Goal: Task Accomplishment & Management: Use online tool/utility

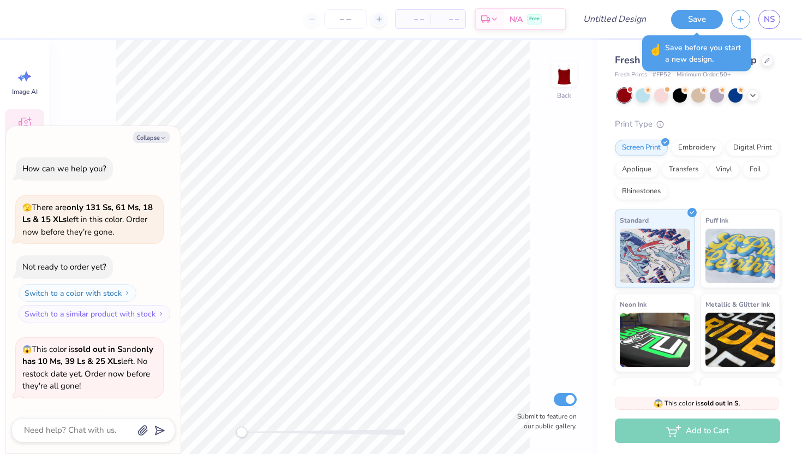
scroll to position [73, 0]
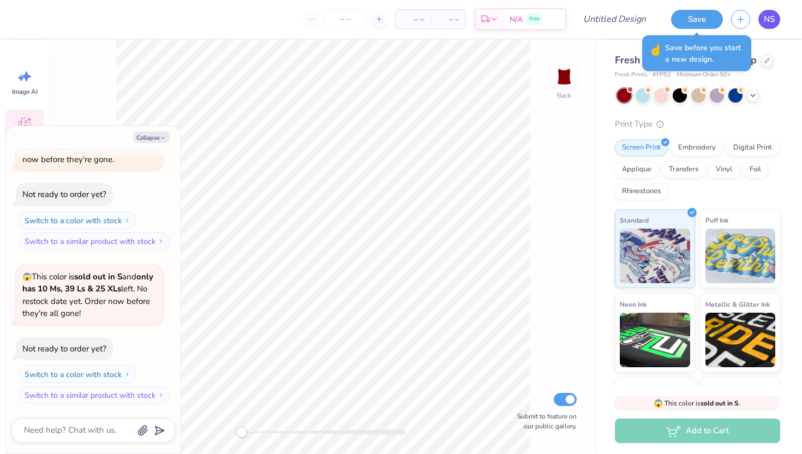
click at [761, 13] on link "NS" at bounding box center [769, 19] width 22 height 19
type textarea "x"
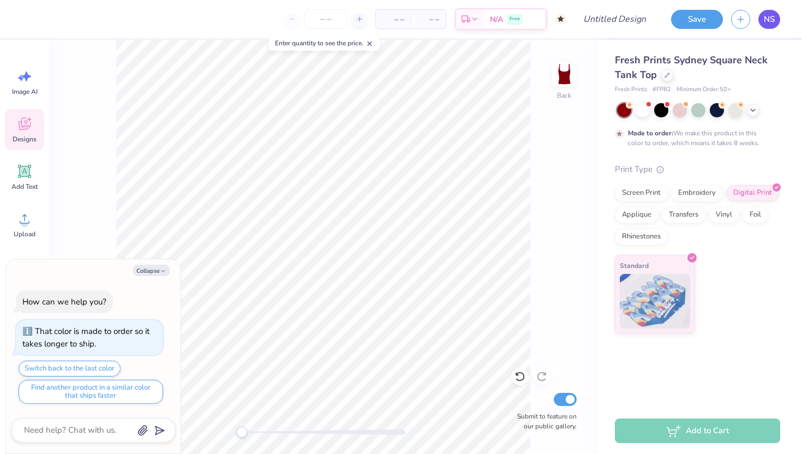
click at [769, 20] on span "NS" at bounding box center [769, 19] width 11 height 13
type textarea "x"
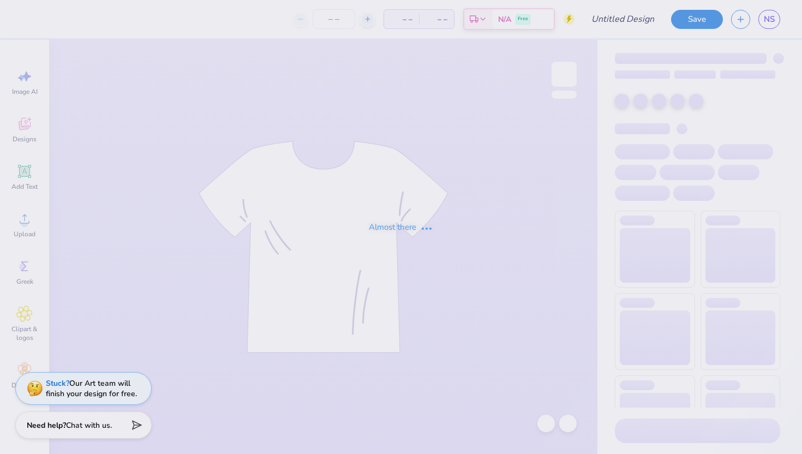
type input "sardine"
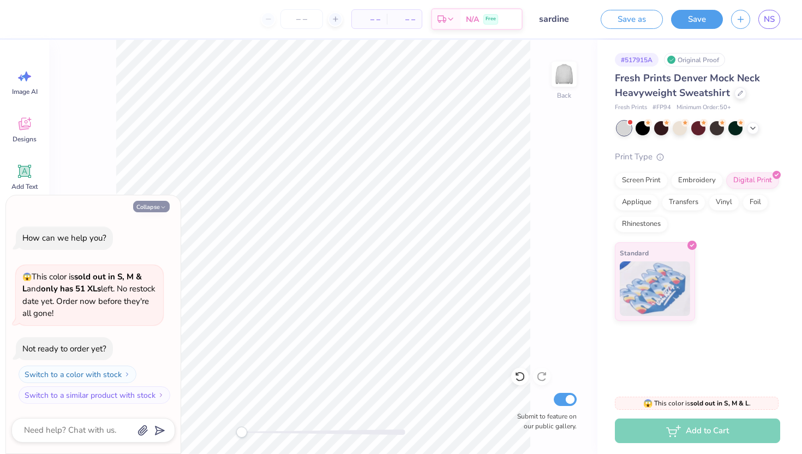
click at [158, 211] on button "Collapse" at bounding box center [151, 206] width 37 height 11
type textarea "x"
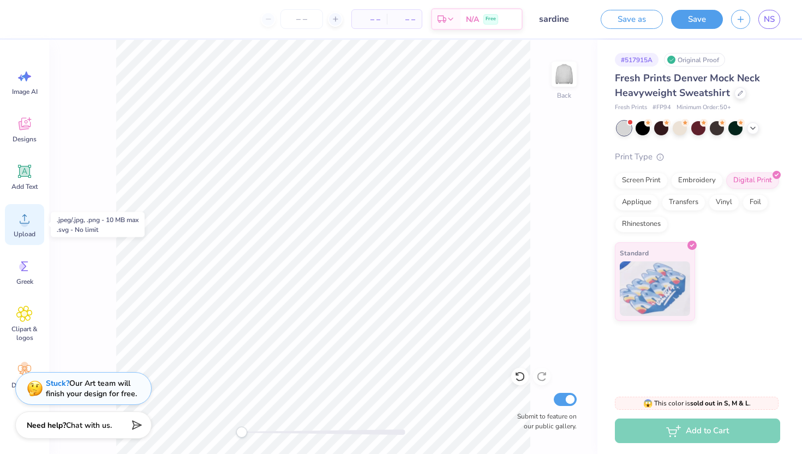
click at [29, 238] on span "Upload" at bounding box center [25, 234] width 22 height 9
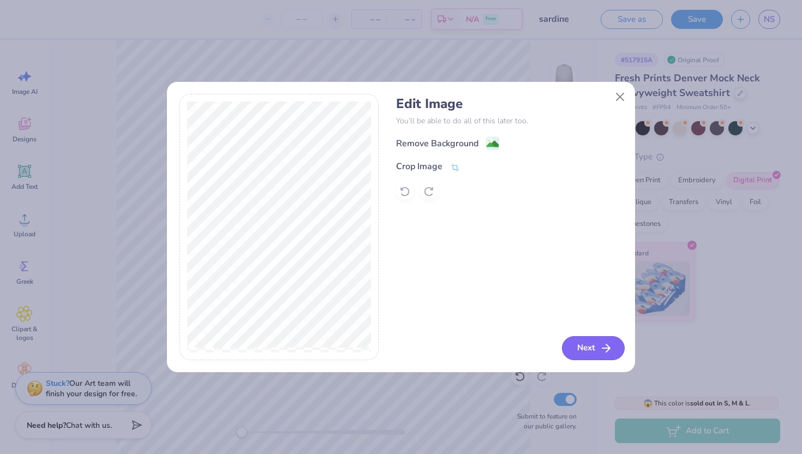
click at [599, 347] on icon "button" at bounding box center [605, 347] width 13 height 13
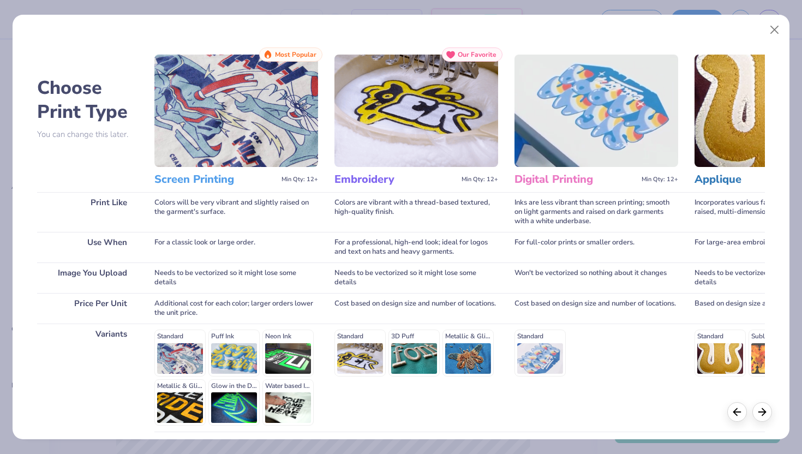
click at [362, 169] on div "Embroidery Min Qty: 12+" at bounding box center [416, 179] width 164 height 25
click at [364, 353] on div "Standard 3D Puff Metallic & Glitter" at bounding box center [416, 352] width 164 height 46
click at [358, 364] on div "Standard 3D Puff Metallic & Glitter" at bounding box center [416, 352] width 164 height 46
click at [358, 329] on div "Standard 3D Puff Metallic & Glitter" at bounding box center [416, 377] width 164 height 108
click at [358, 336] on div "Standard 3D Puff Metallic & Glitter" at bounding box center [416, 352] width 164 height 46
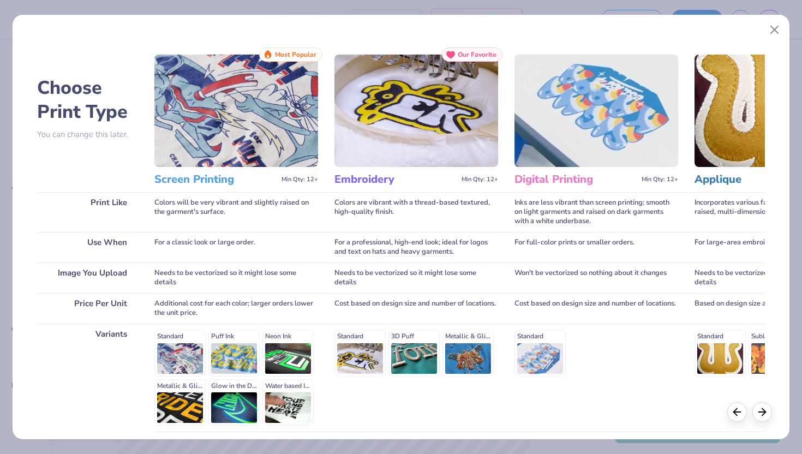
scroll to position [90, 0]
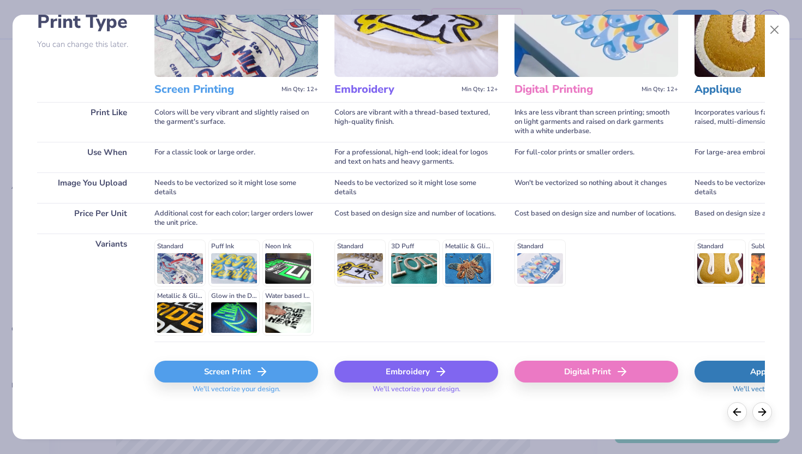
click at [380, 363] on div "Embroidery" at bounding box center [416, 372] width 164 height 22
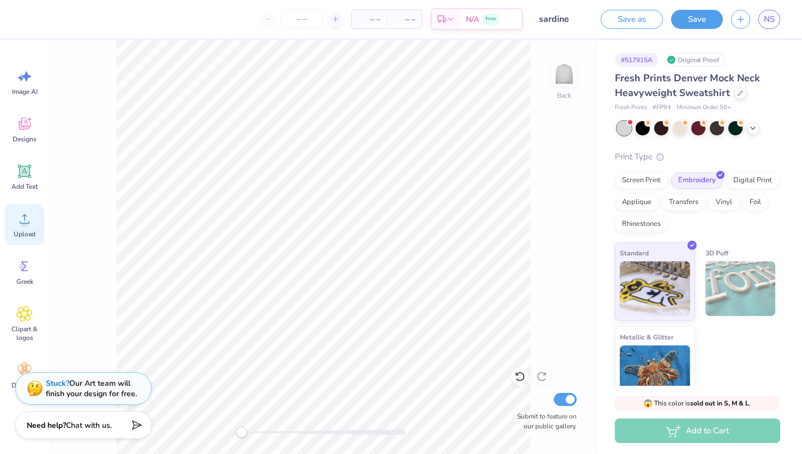
click at [24, 229] on div "Upload" at bounding box center [24, 224] width 39 height 41
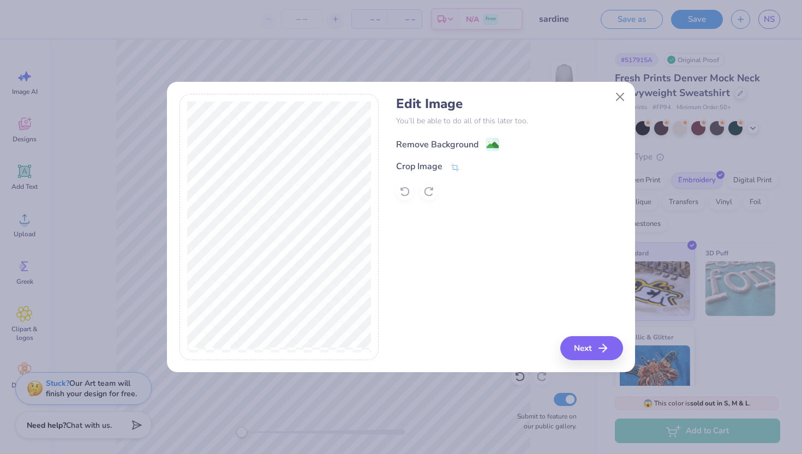
click at [429, 144] on div "Remove Background" at bounding box center [437, 144] width 82 height 13
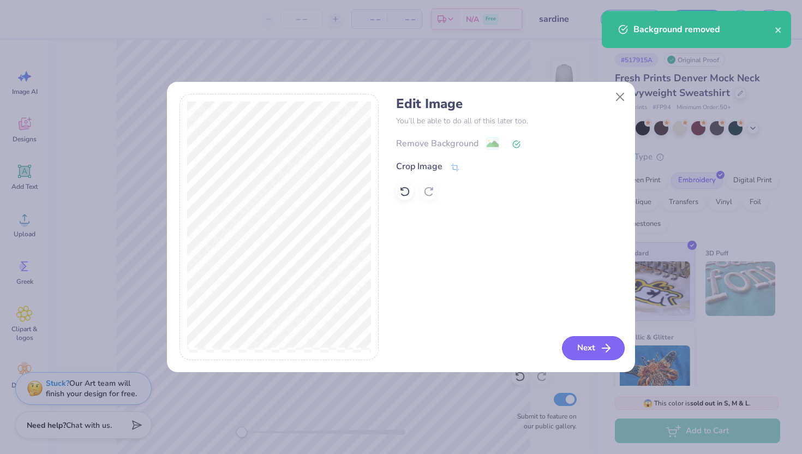
click at [602, 349] on icon "button" at bounding box center [605, 347] width 13 height 13
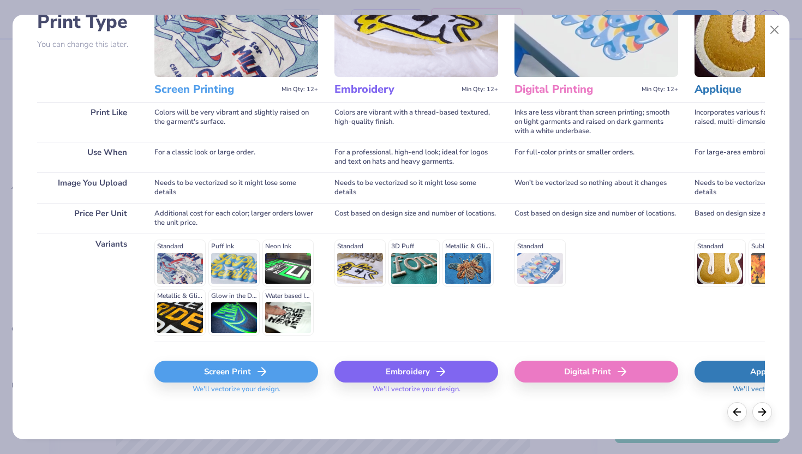
click at [418, 380] on div "Embroidery" at bounding box center [416, 372] width 164 height 22
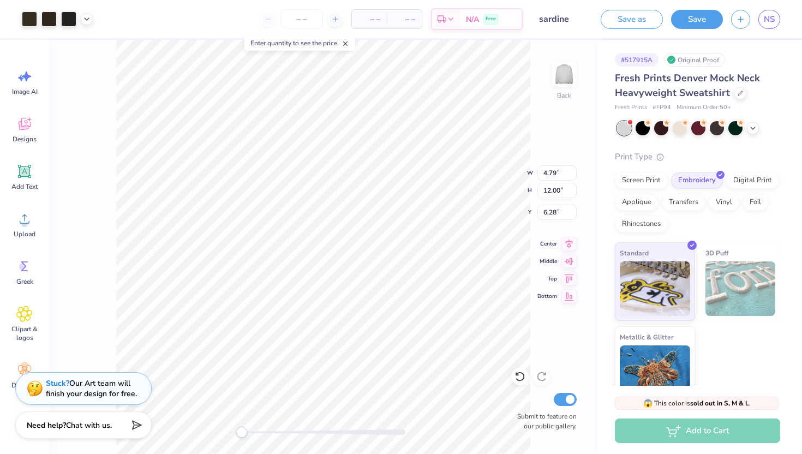
type input "0.50"
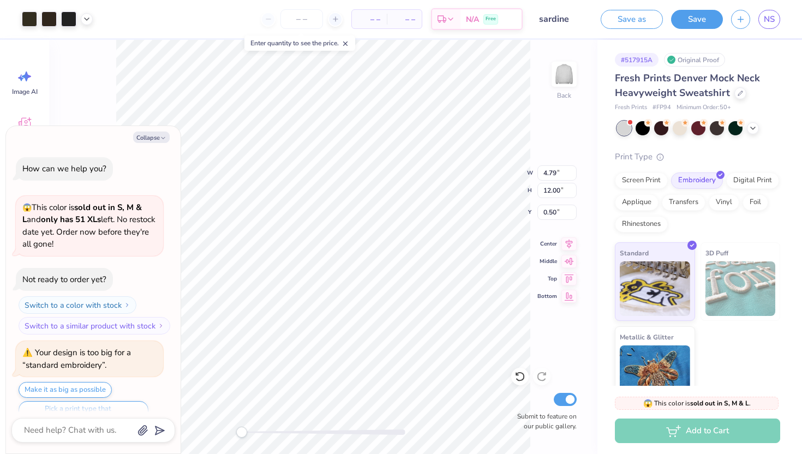
scroll to position [21, 0]
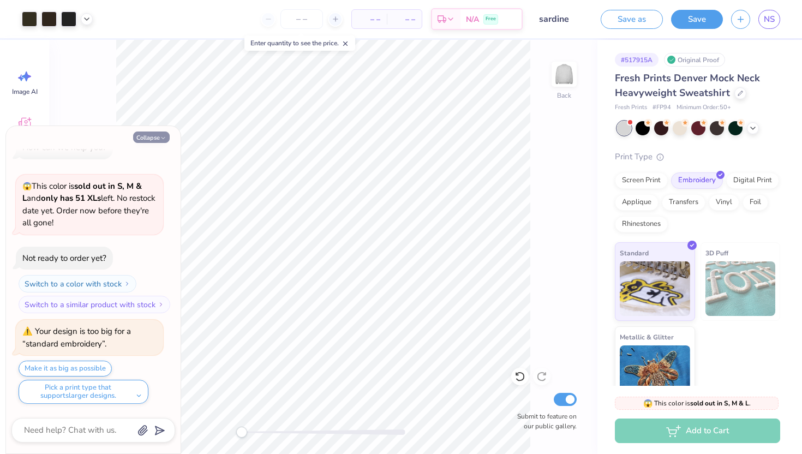
click at [161, 139] on icon "button" at bounding box center [163, 138] width 7 height 7
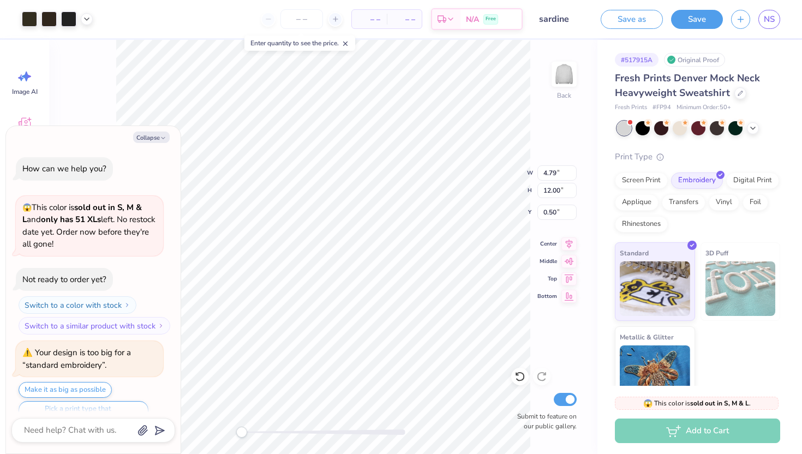
scroll to position [112, 0]
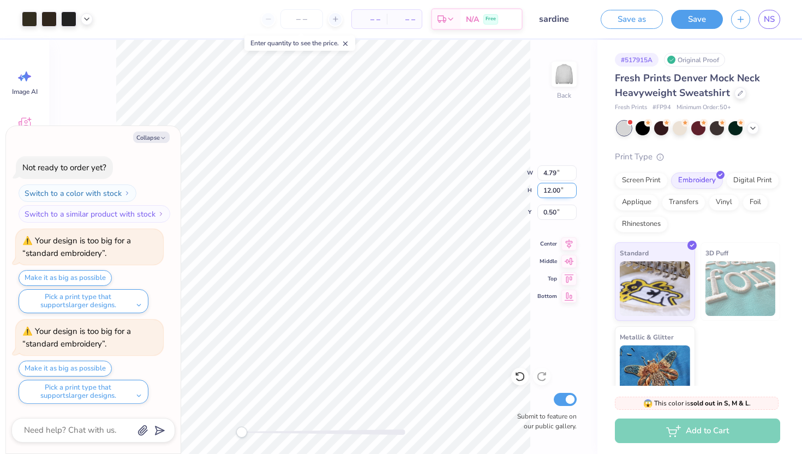
click at [493, 182] on div "Back W 4.79 4.79 " H 12.00 12.00 " Y 0.50 0.50 " Center Middle Top Bottom Submi…" at bounding box center [323, 247] width 548 height 414
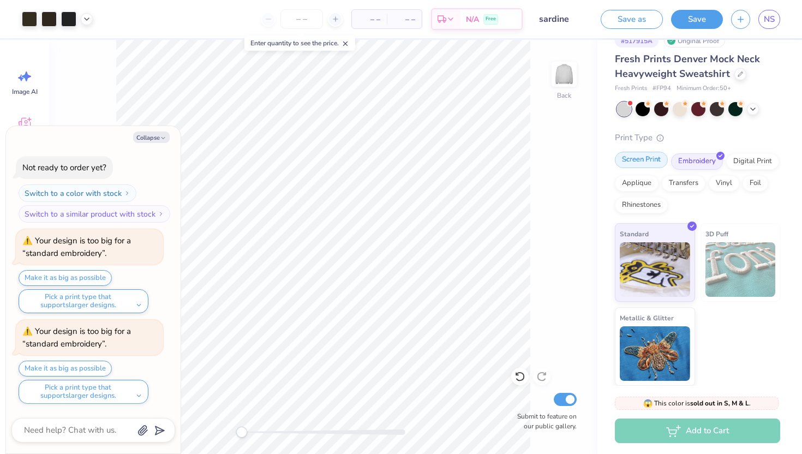
click at [642, 155] on div "Screen Print" at bounding box center [641, 160] width 53 height 16
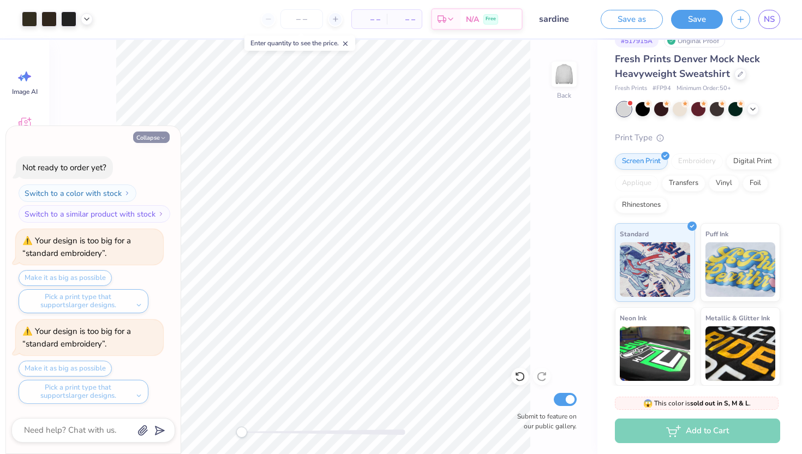
click at [163, 134] on button "Collapse" at bounding box center [151, 136] width 37 height 11
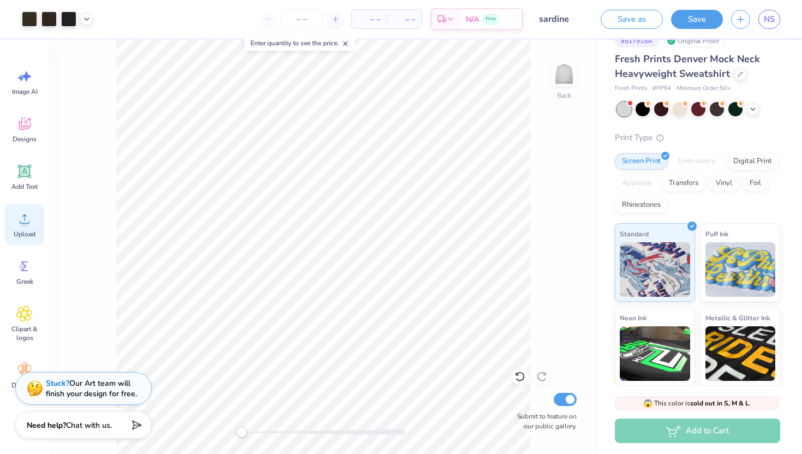
click at [28, 217] on icon at bounding box center [24, 219] width 16 height 16
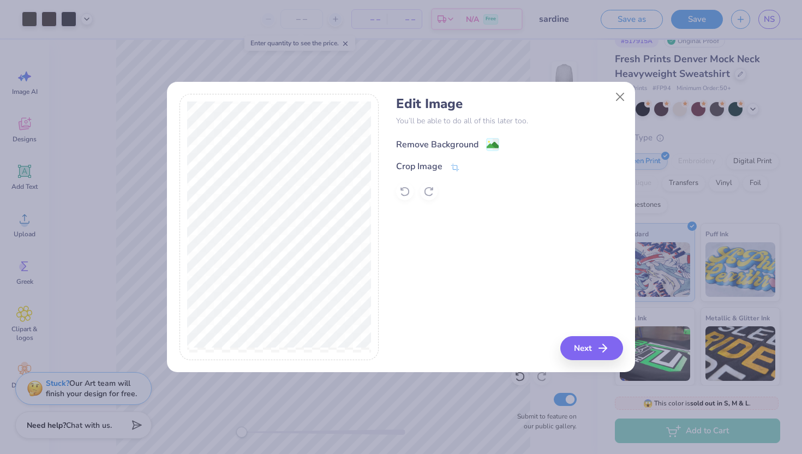
click at [428, 144] on div "Remove Background" at bounding box center [437, 144] width 82 height 13
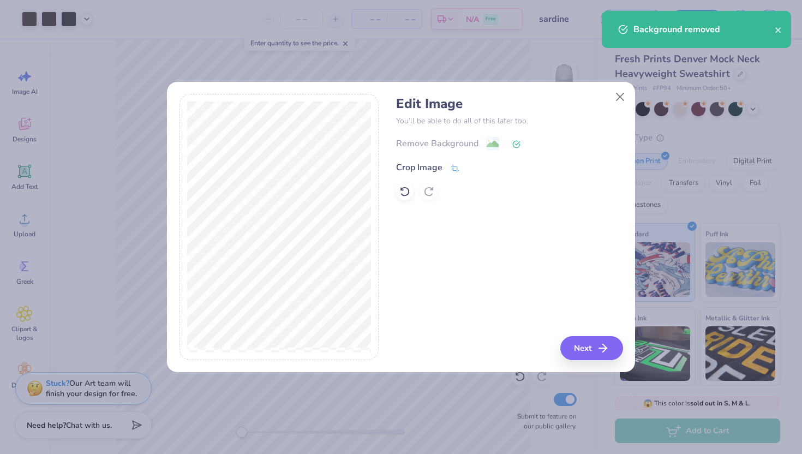
click at [426, 166] on div "Crop Image" at bounding box center [419, 167] width 46 height 13
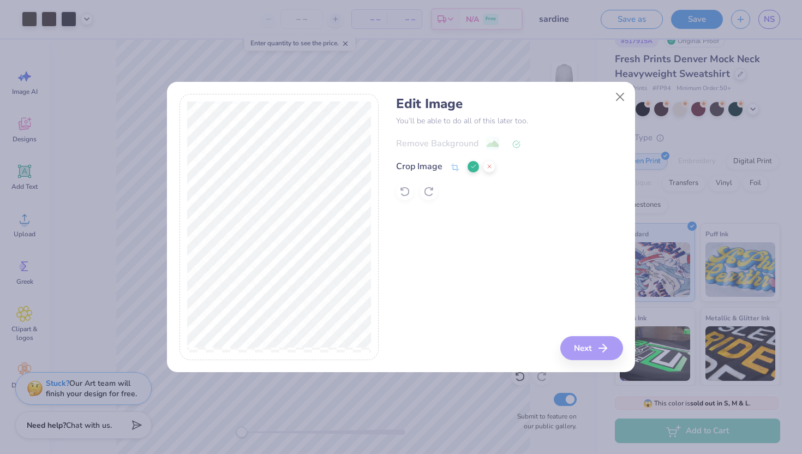
click at [592, 339] on div "Edit Image You’ll be able to do all of this later too. Remove Background Crop I…" at bounding box center [509, 227] width 226 height 266
click at [591, 354] on div "Edit Image You’ll be able to do all of this later too. Remove Background Crop I…" at bounding box center [509, 227] width 226 height 266
click at [433, 170] on div "Crop Image" at bounding box center [419, 166] width 46 height 13
click at [473, 171] on button at bounding box center [472, 166] width 11 height 11
click at [587, 351] on button "Next" at bounding box center [593, 348] width 63 height 24
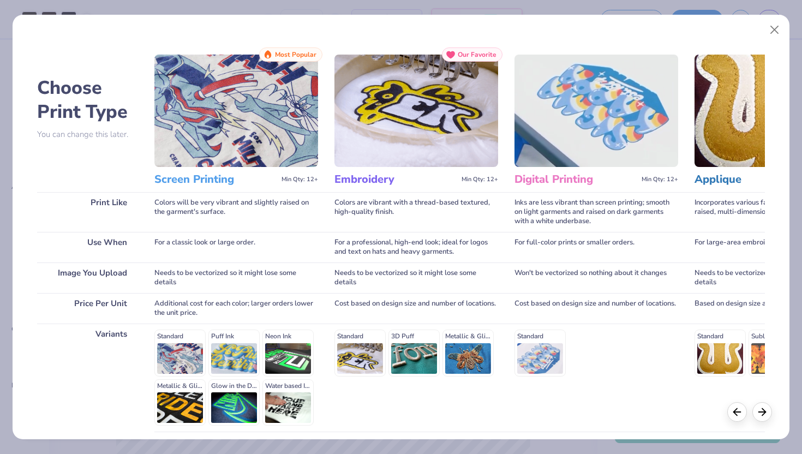
scroll to position [90, 0]
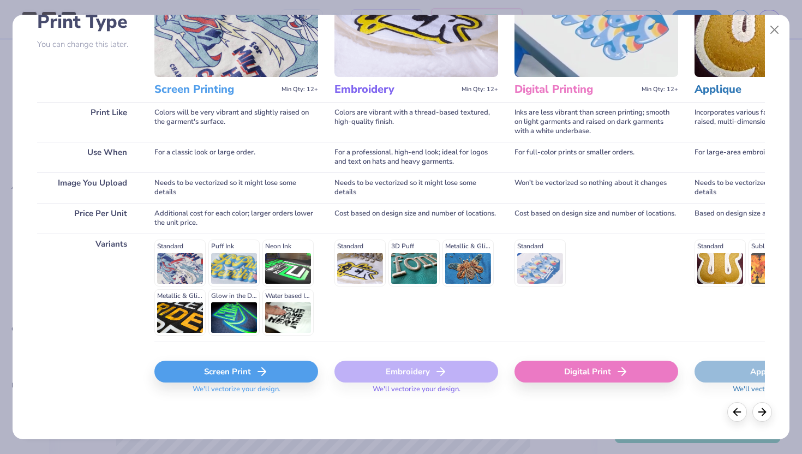
click at [236, 369] on div "Screen Print" at bounding box center [236, 372] width 164 height 22
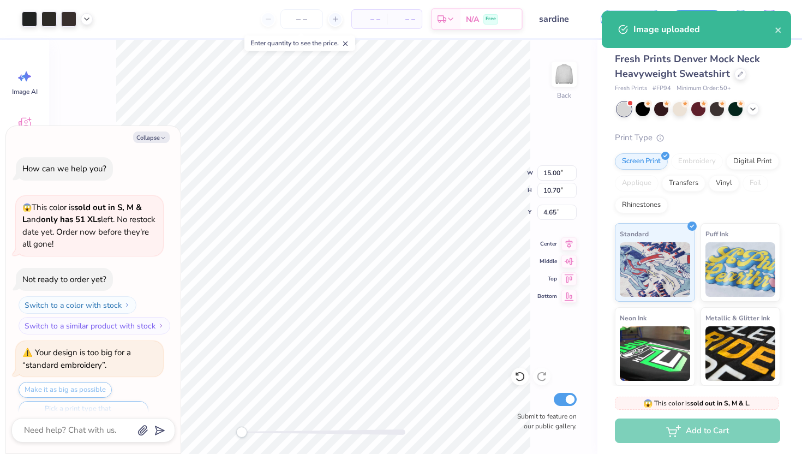
scroll to position [220, 0]
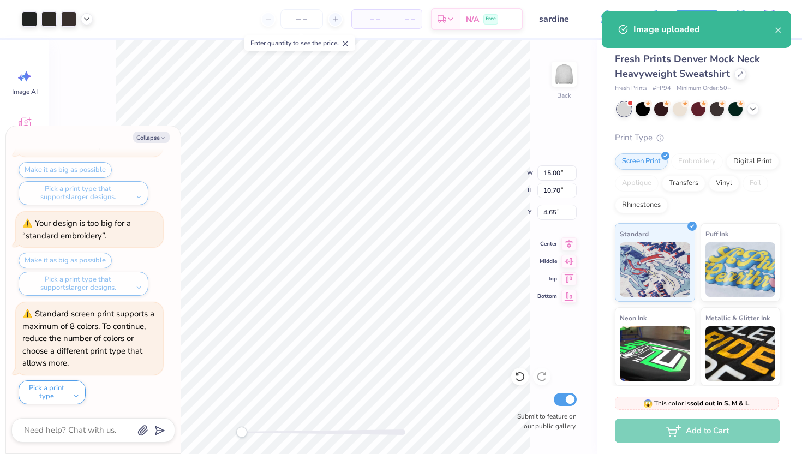
type textarea "x"
type input "5.76"
type input "14.41"
type input "0.50"
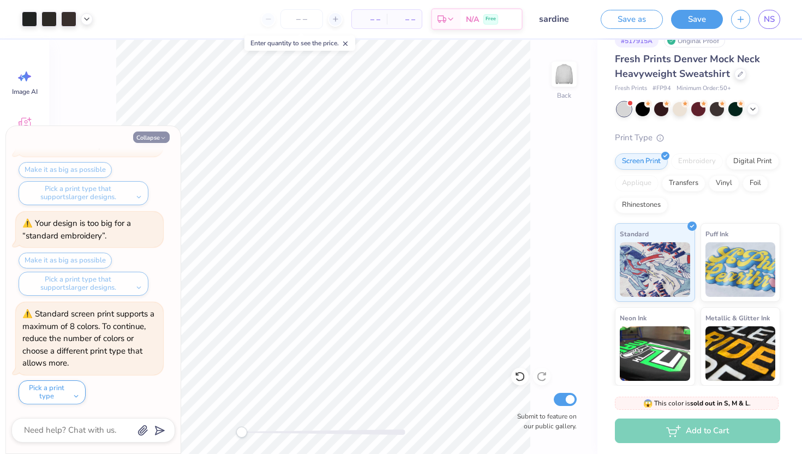
click at [160, 136] on icon "button" at bounding box center [163, 138] width 7 height 7
type textarea "x"
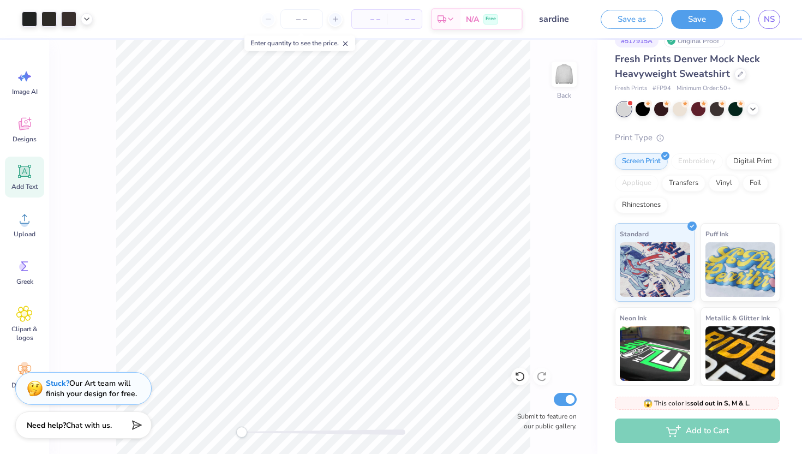
click at [26, 175] on icon at bounding box center [25, 171] width 10 height 10
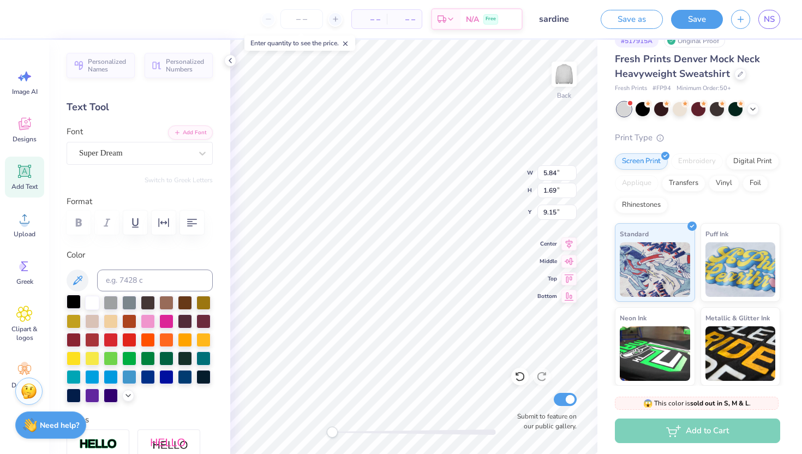
type textarea """
click at [73, 302] on div at bounding box center [74, 302] width 14 height 14
click at [80, 284] on icon at bounding box center [77, 280] width 13 height 13
click at [131, 150] on div "Super Dream" at bounding box center [135, 153] width 115 height 17
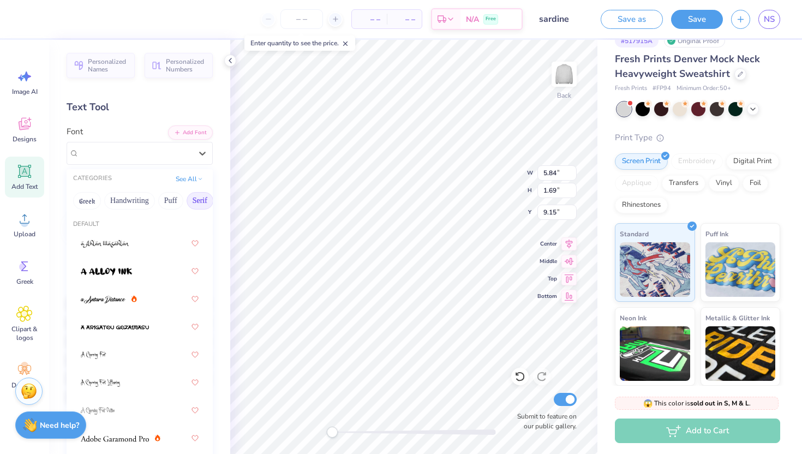
click at [190, 197] on button "Serif" at bounding box center [200, 200] width 27 height 17
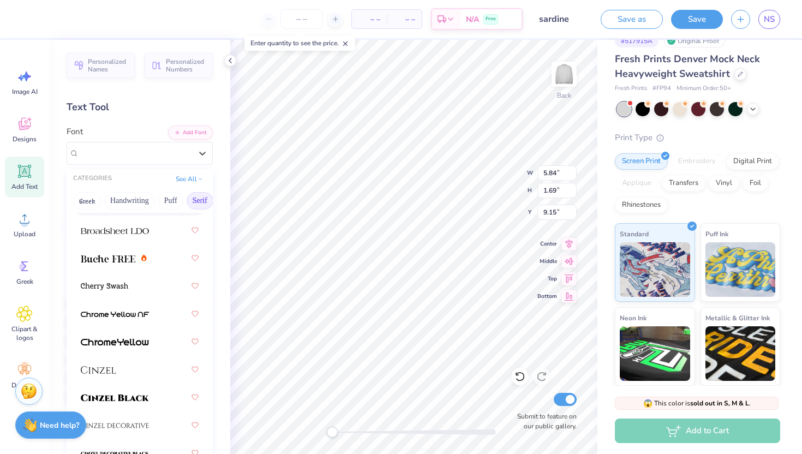
scroll to position [0, 40]
click at [202, 195] on div "Greek Handwriting Puff Serif Bold Calligraphy Retro Sans Serif Minimal Fantasy …" at bounding box center [140, 201] width 146 height 24
click at [195, 197] on button "Bold" at bounding box center [189, 200] width 27 height 17
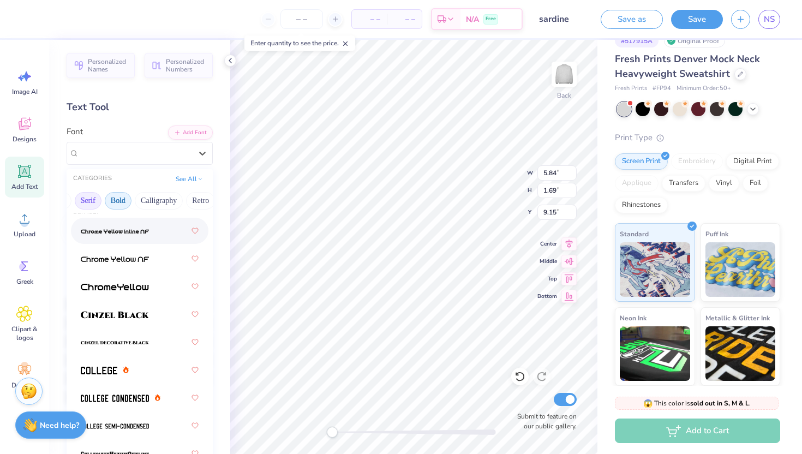
scroll to position [0, 122]
click at [156, 203] on button "Calligraphy" at bounding box center [149, 200] width 48 height 17
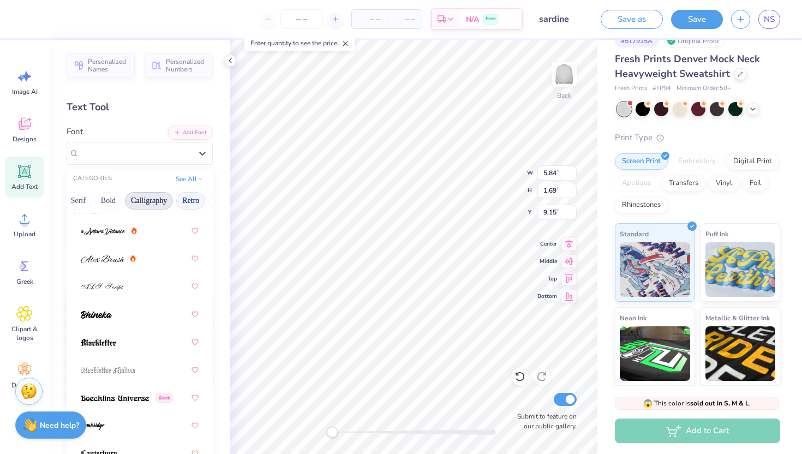
click at [184, 199] on button "Retro" at bounding box center [190, 200] width 29 height 17
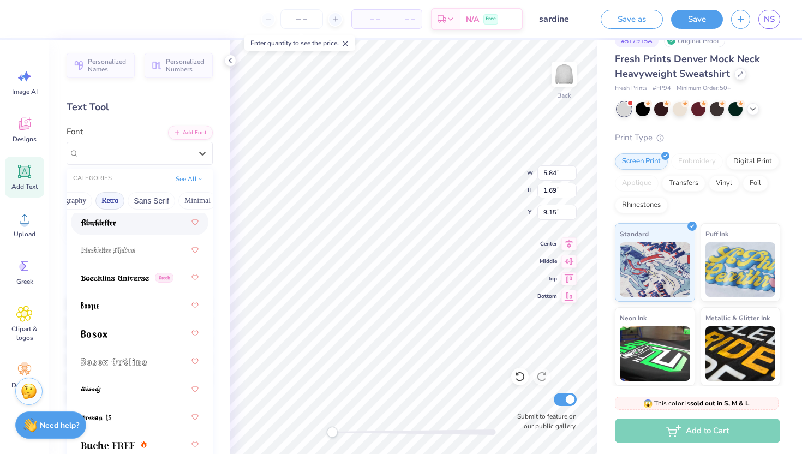
scroll to position [0, 203]
click at [187, 197] on button "Minimal" at bounding box center [196, 200] width 38 height 17
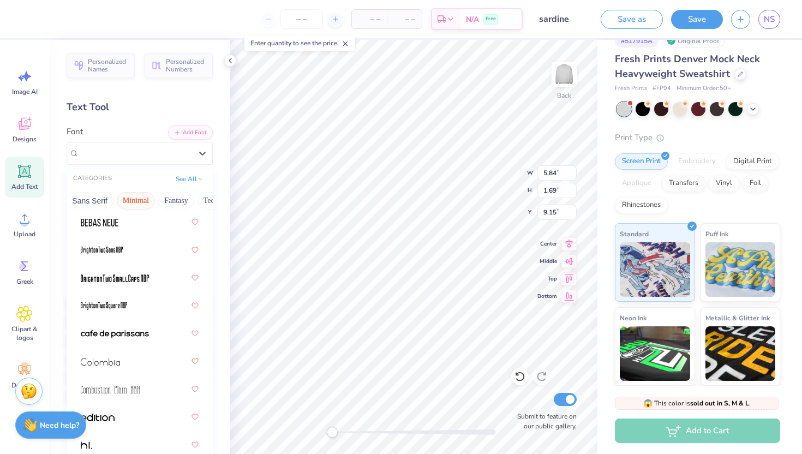
scroll to position [0, 321]
click at [160, 200] on button "Techno" at bounding box center [158, 200] width 34 height 17
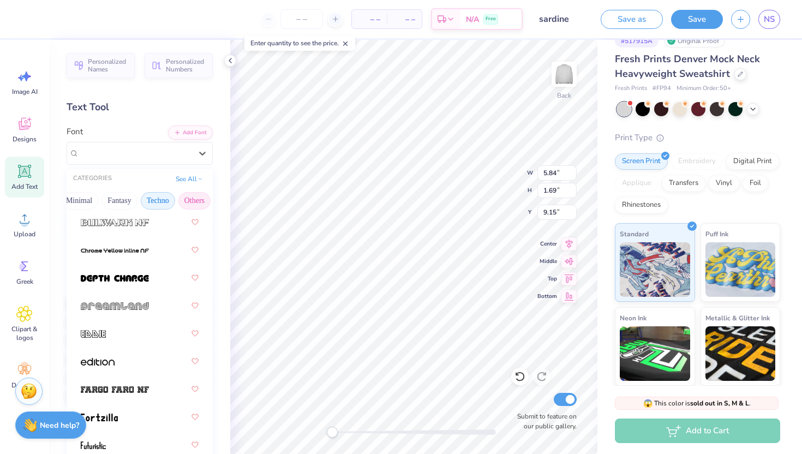
click at [185, 200] on button "Others" at bounding box center [194, 200] width 32 height 17
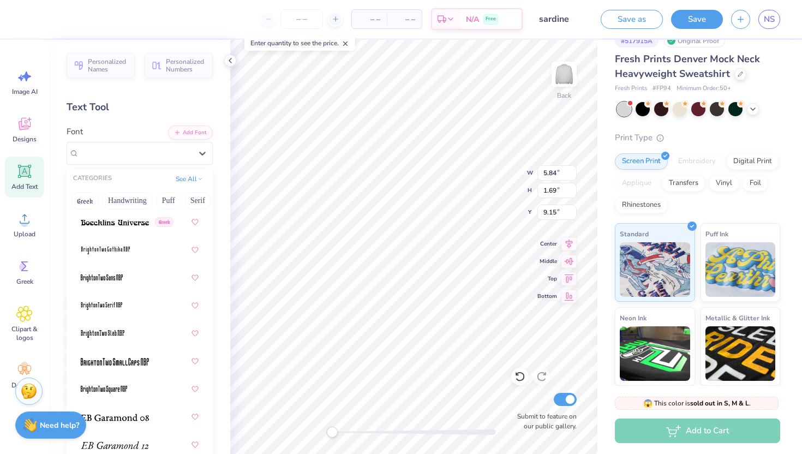
scroll to position [0, 0]
click at [92, 202] on button "Greek" at bounding box center [87, 200] width 28 height 17
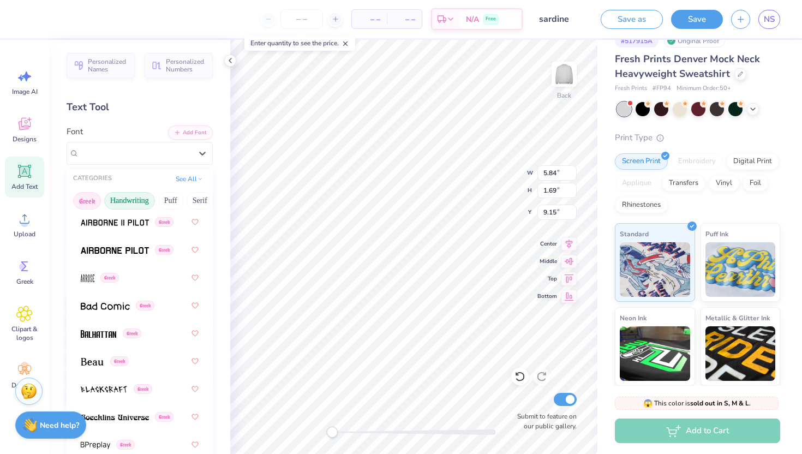
click at [130, 202] on button "Handwriting" at bounding box center [129, 200] width 51 height 17
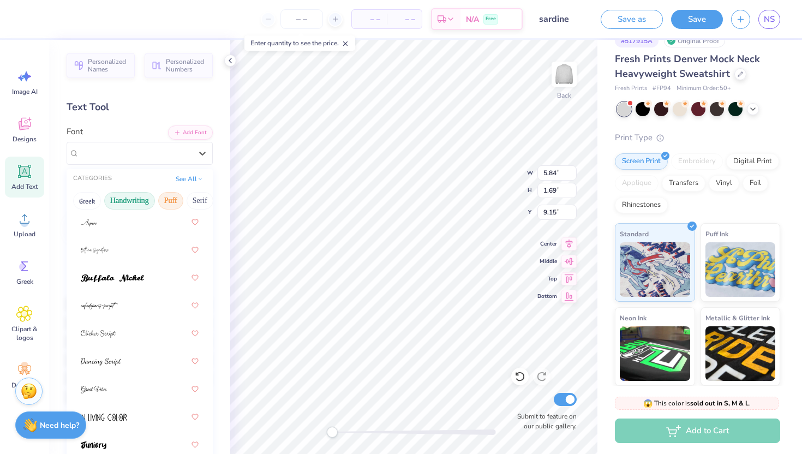
click at [170, 199] on button "Puff" at bounding box center [170, 200] width 25 height 17
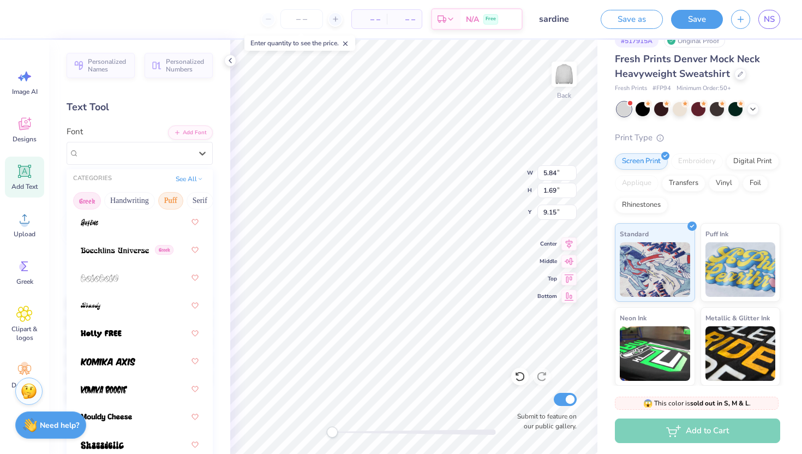
click at [87, 201] on button "Greek" at bounding box center [87, 200] width 28 height 17
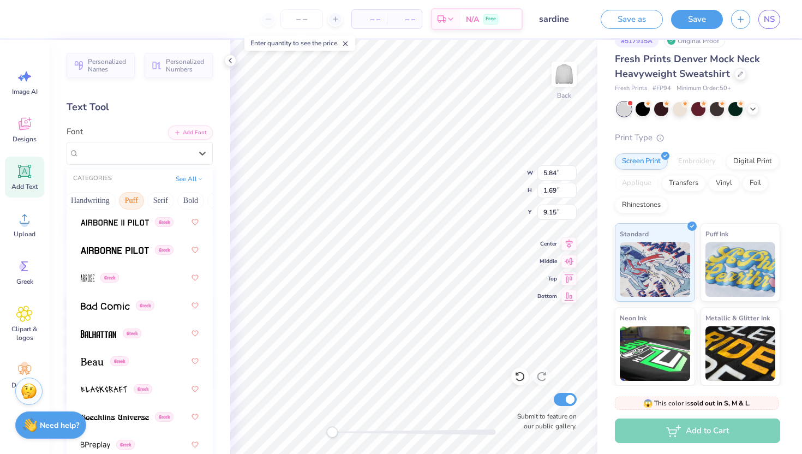
scroll to position [0, 53]
click at [152, 201] on button "Serif" at bounding box center [146, 200] width 27 height 17
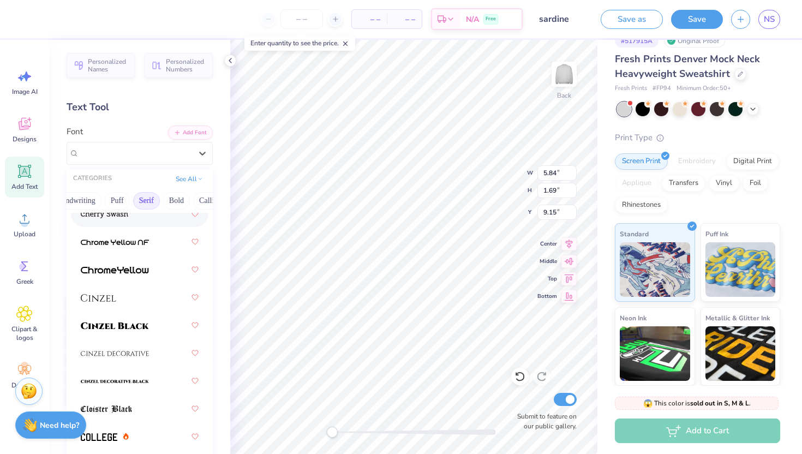
scroll to position [230, 0]
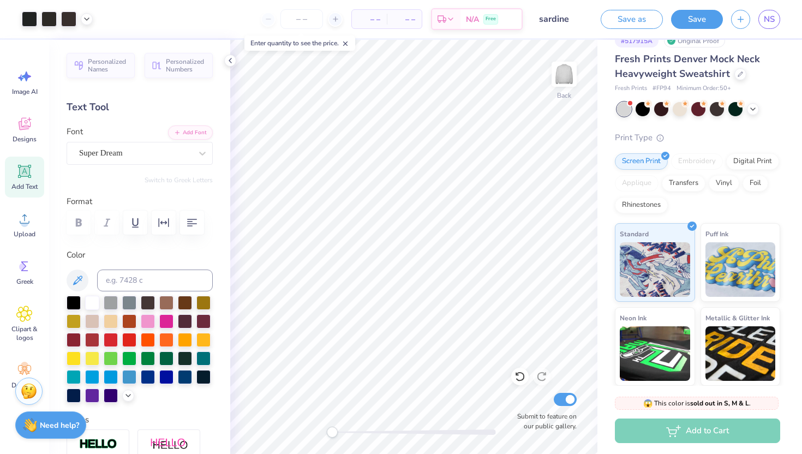
click at [29, 170] on icon at bounding box center [24, 171] width 13 height 13
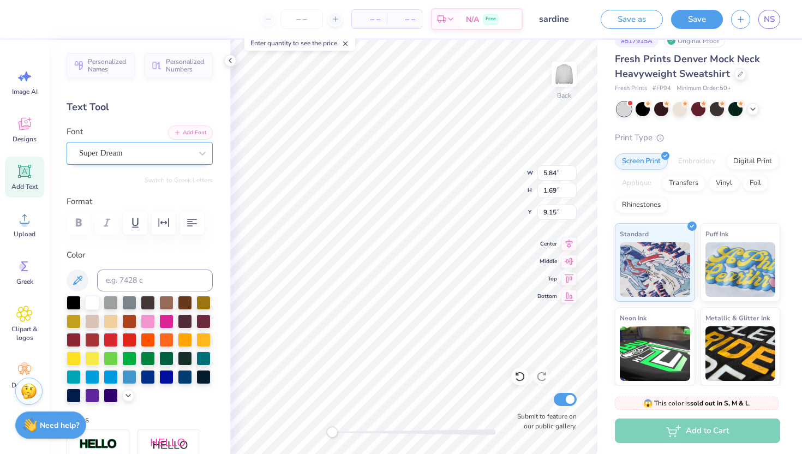
click at [123, 158] on div "Super Dream" at bounding box center [135, 153] width 115 height 17
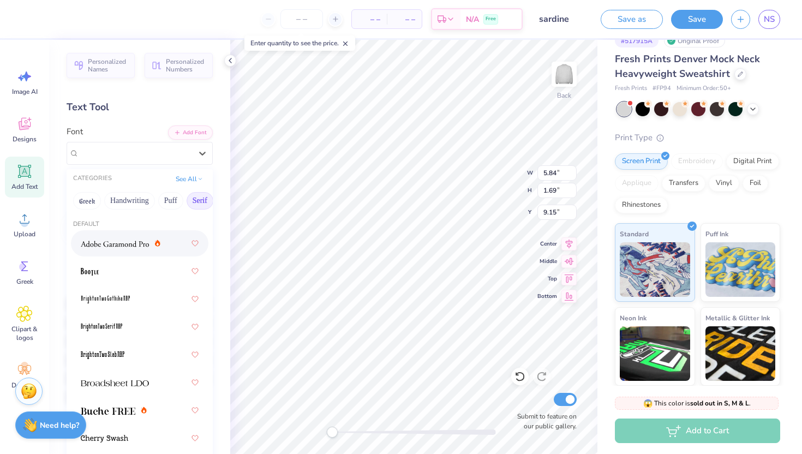
click at [125, 241] on img at bounding box center [115, 244] width 68 height 8
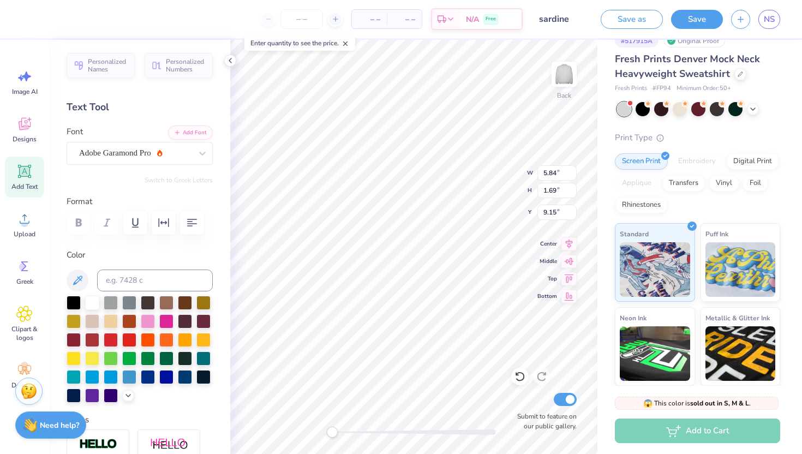
scroll to position [0, 1]
type textarea ""Where Am I Going?"
click at [78, 279] on icon at bounding box center [77, 280] width 13 height 13
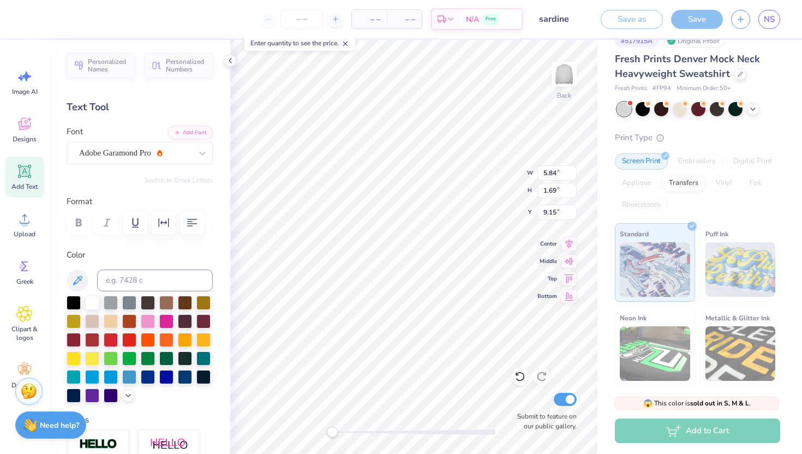
type input "9.37"
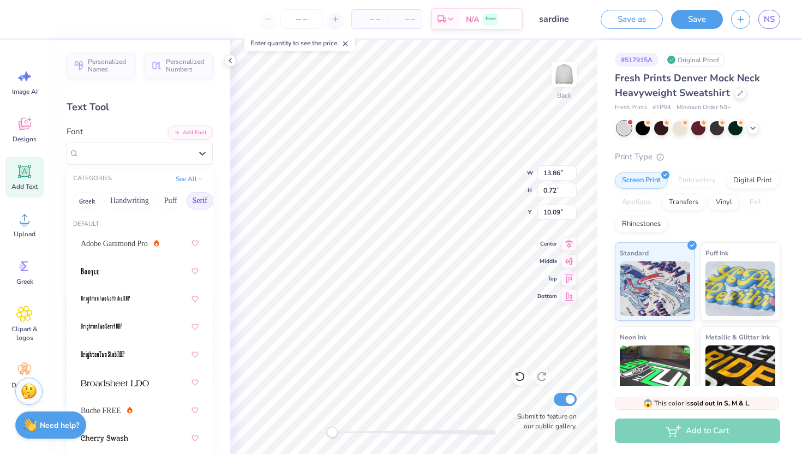
scroll to position [0, 2]
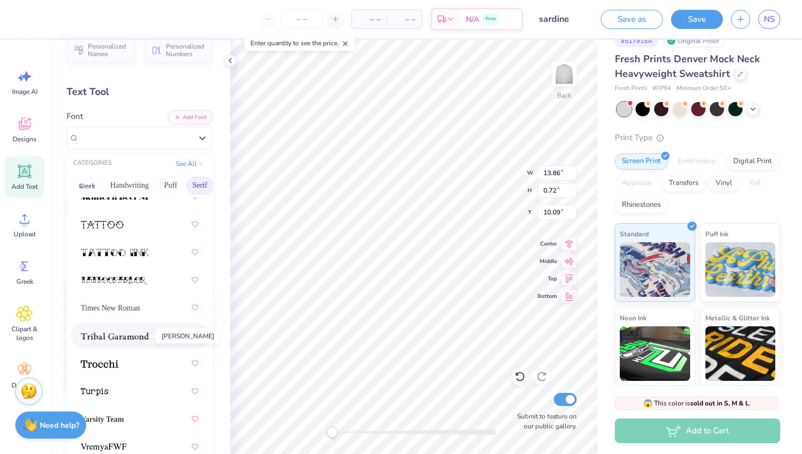
click at [107, 336] on img at bounding box center [115, 336] width 68 height 8
